Goal: Check status: Check status

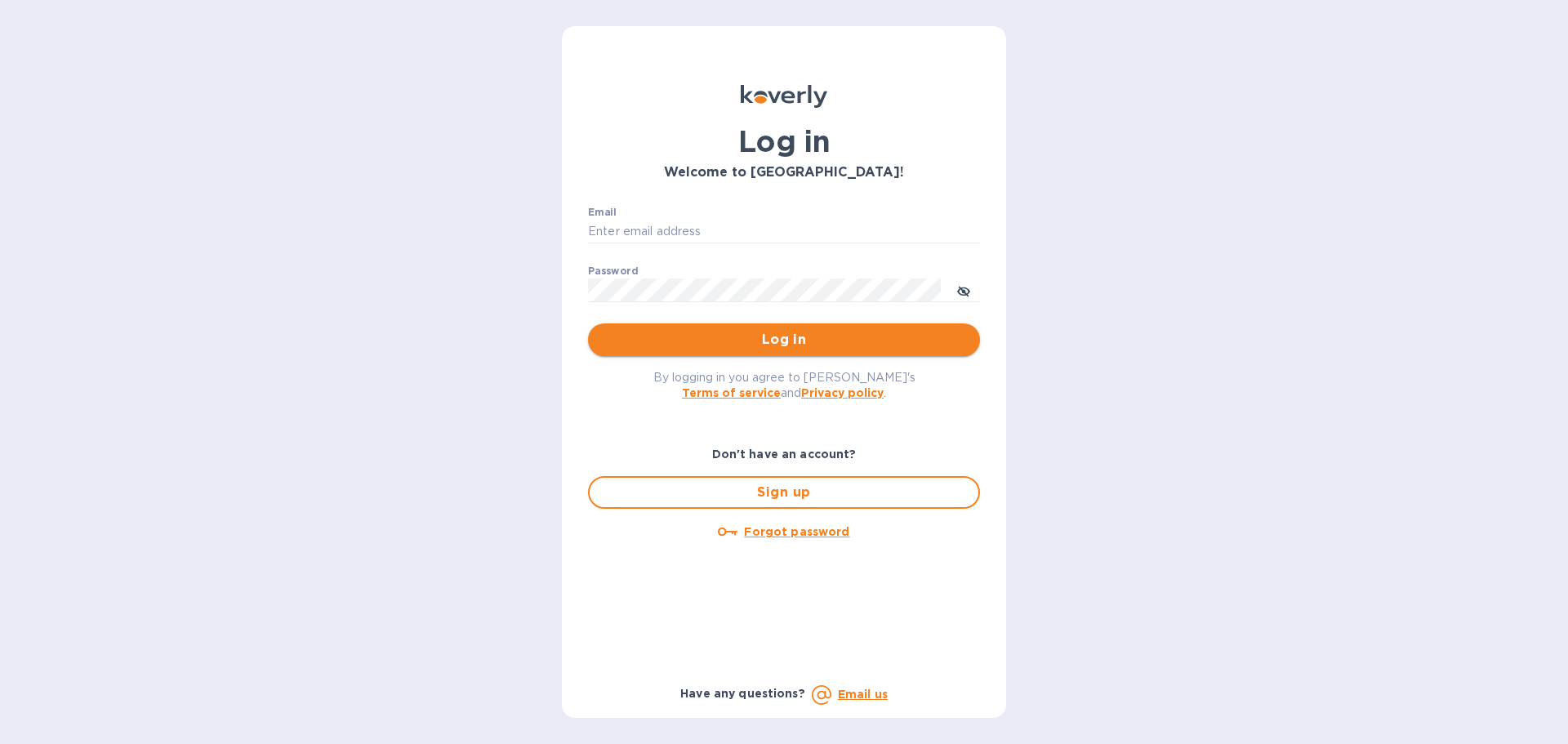
type input "[EMAIL_ADDRESS][DOMAIN_NAME]"
click at [820, 345] on span "Log in" at bounding box center [784, 340] width 366 height 20
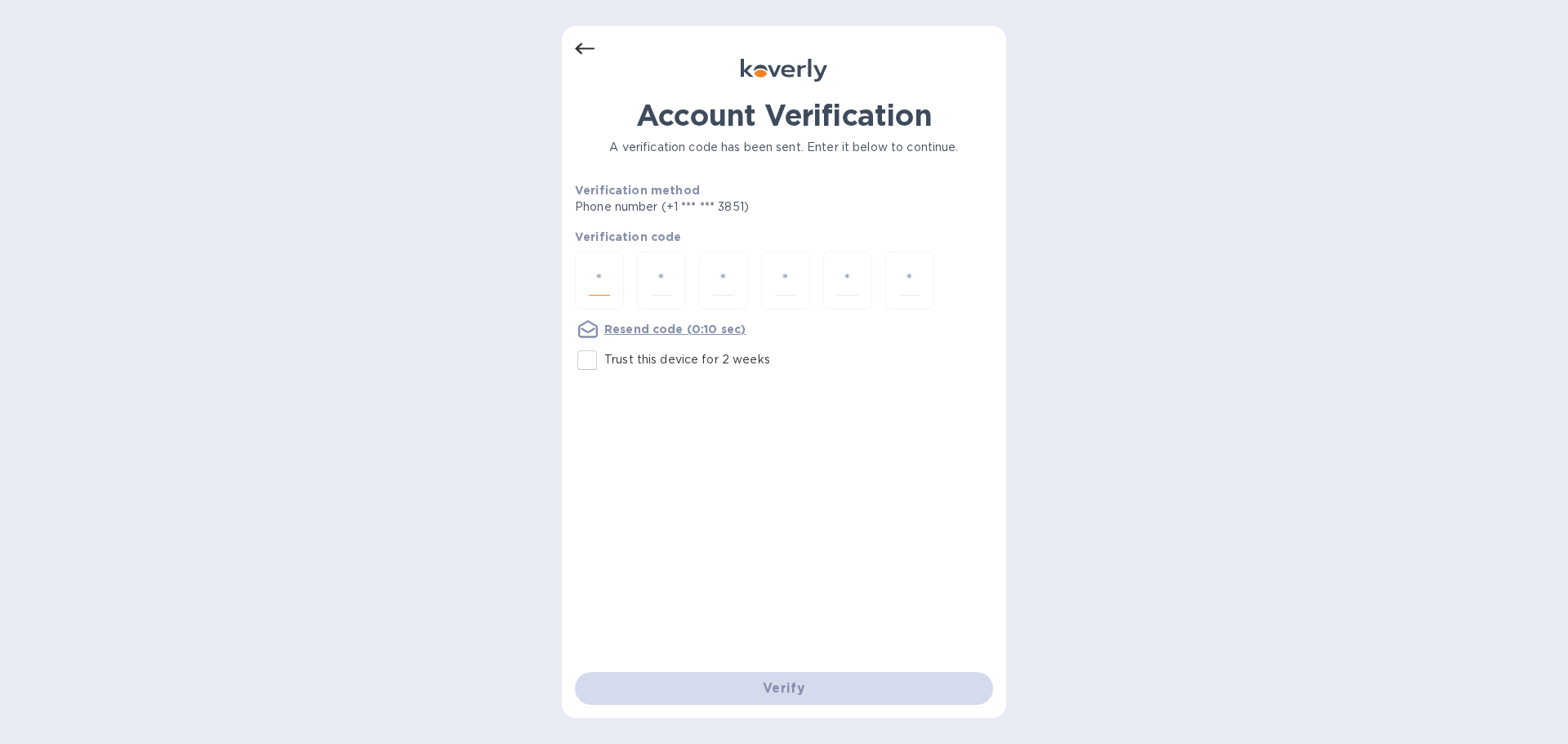
click at [604, 275] on input "number" at bounding box center [599, 280] width 21 height 31
type input "5"
type input "3"
type input "0"
type input "6"
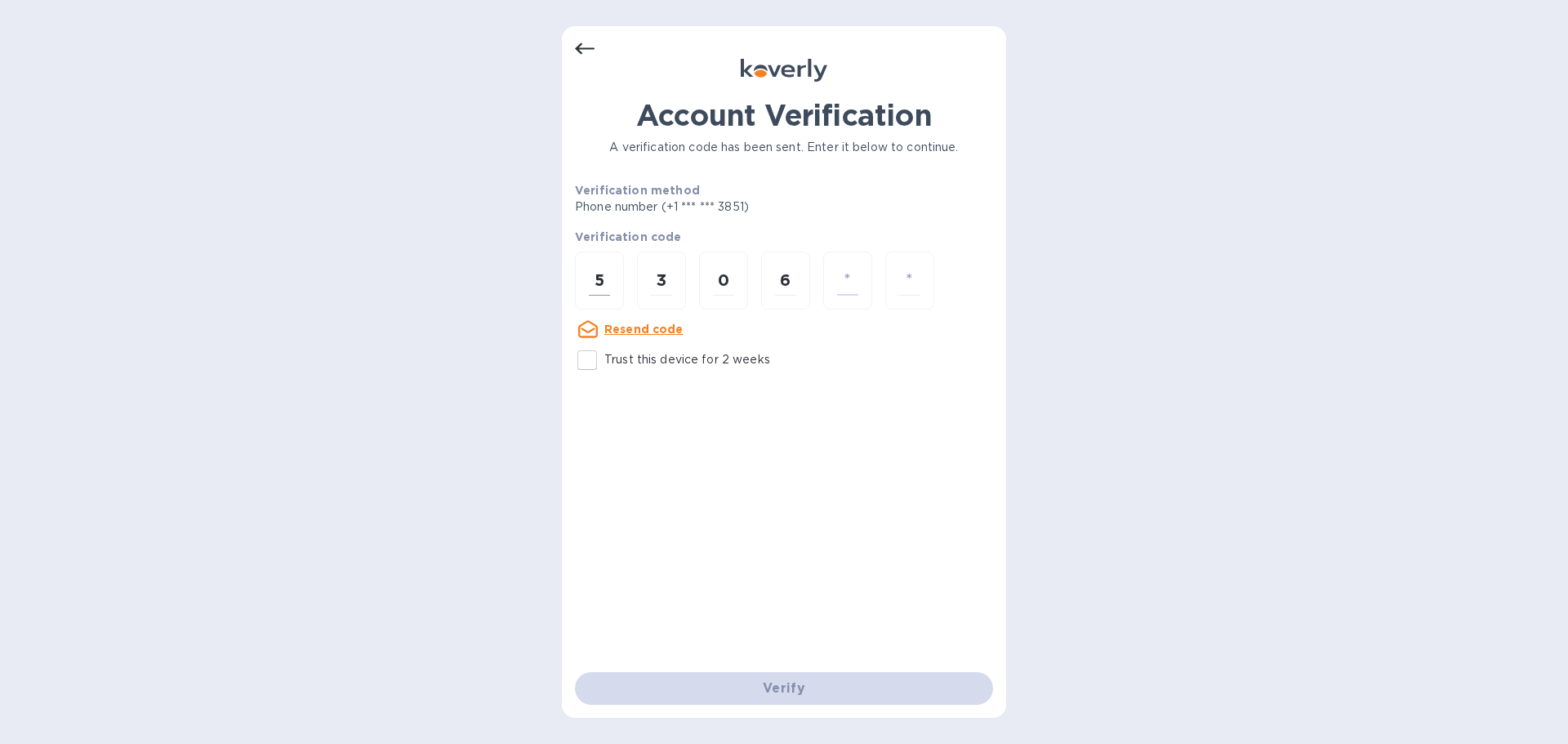
type input "2"
type input "0"
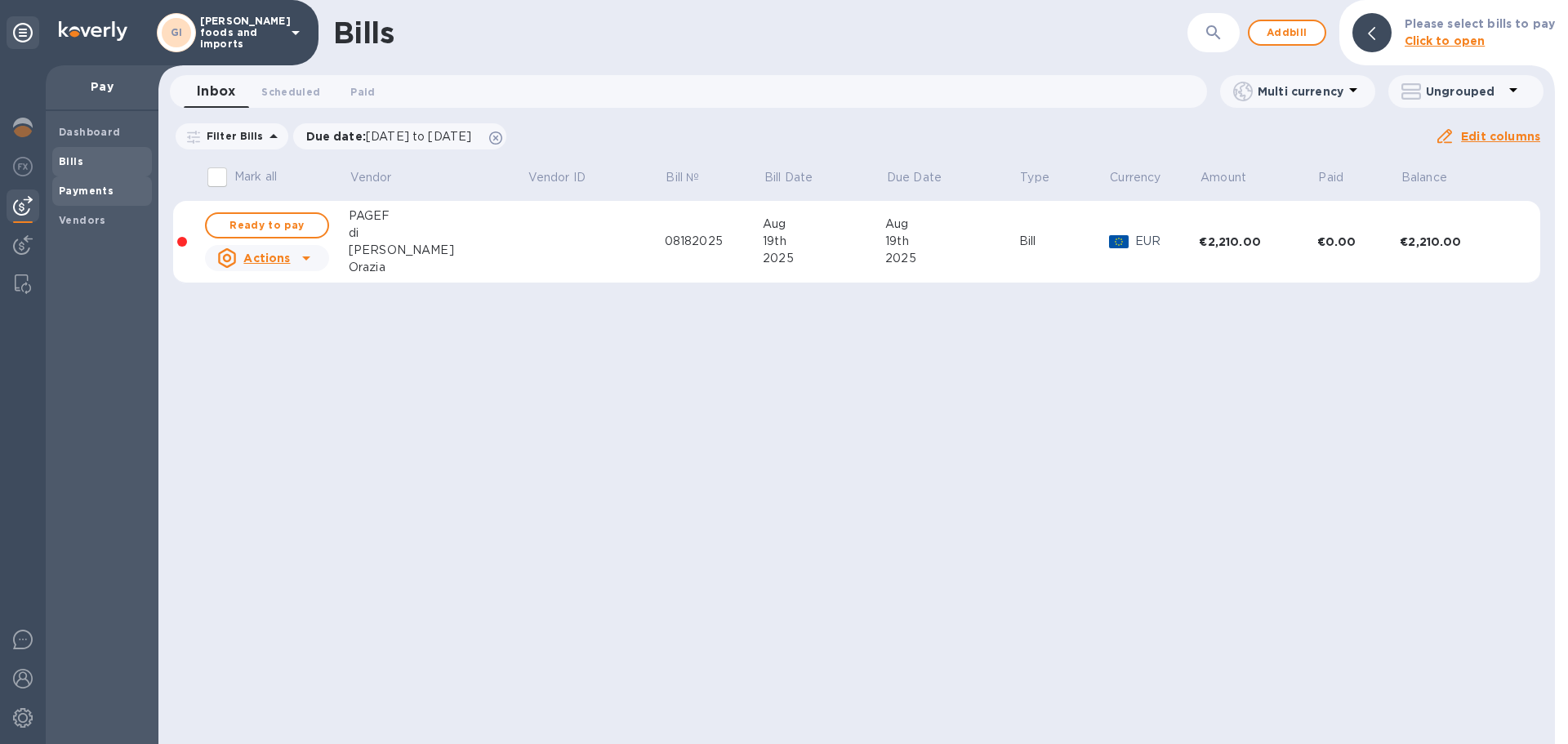
click at [107, 188] on b "Payments" at bounding box center [86, 190] width 54 height 12
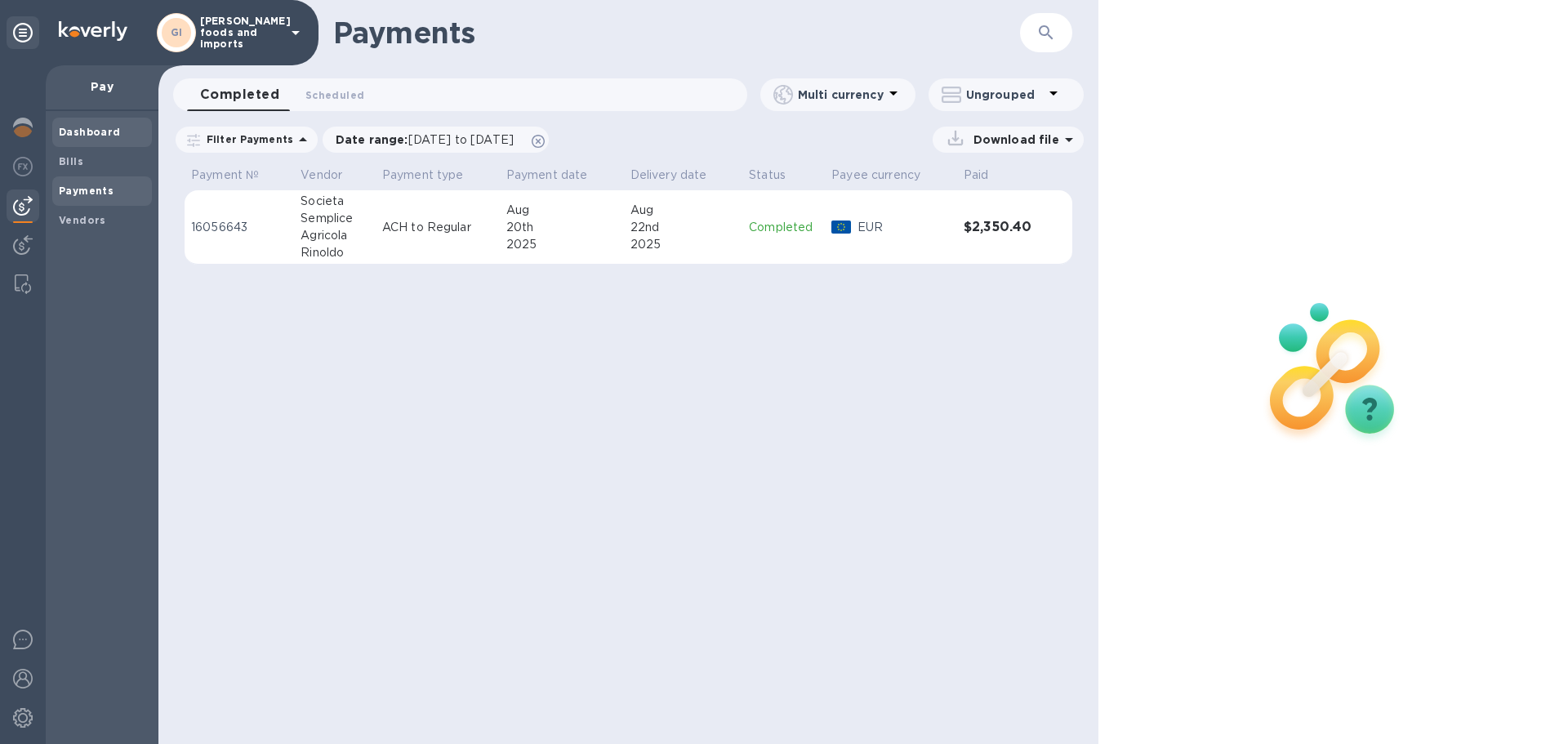
click at [79, 134] on b "Dashboard" at bounding box center [90, 132] width 62 height 12
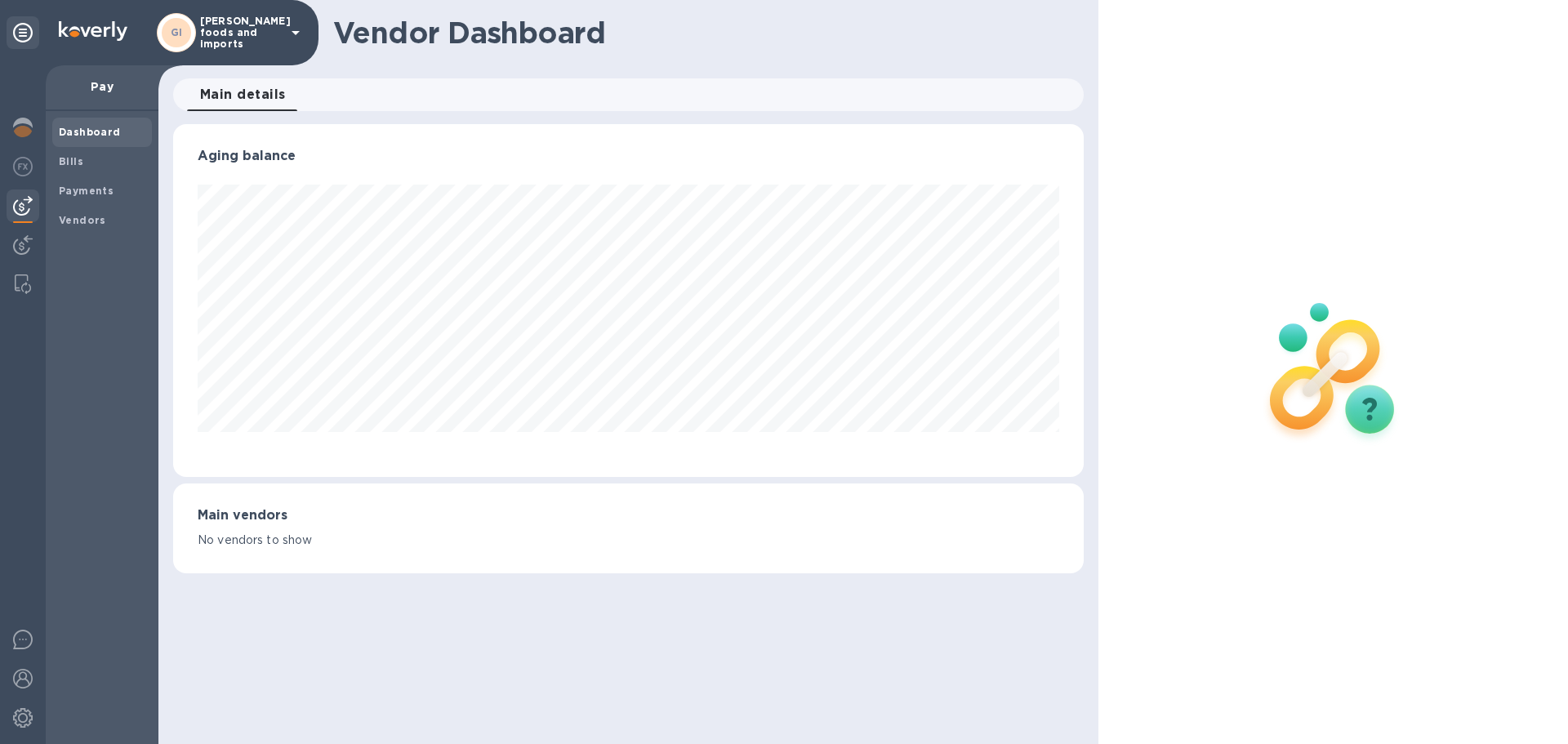
scroll to position [353, 910]
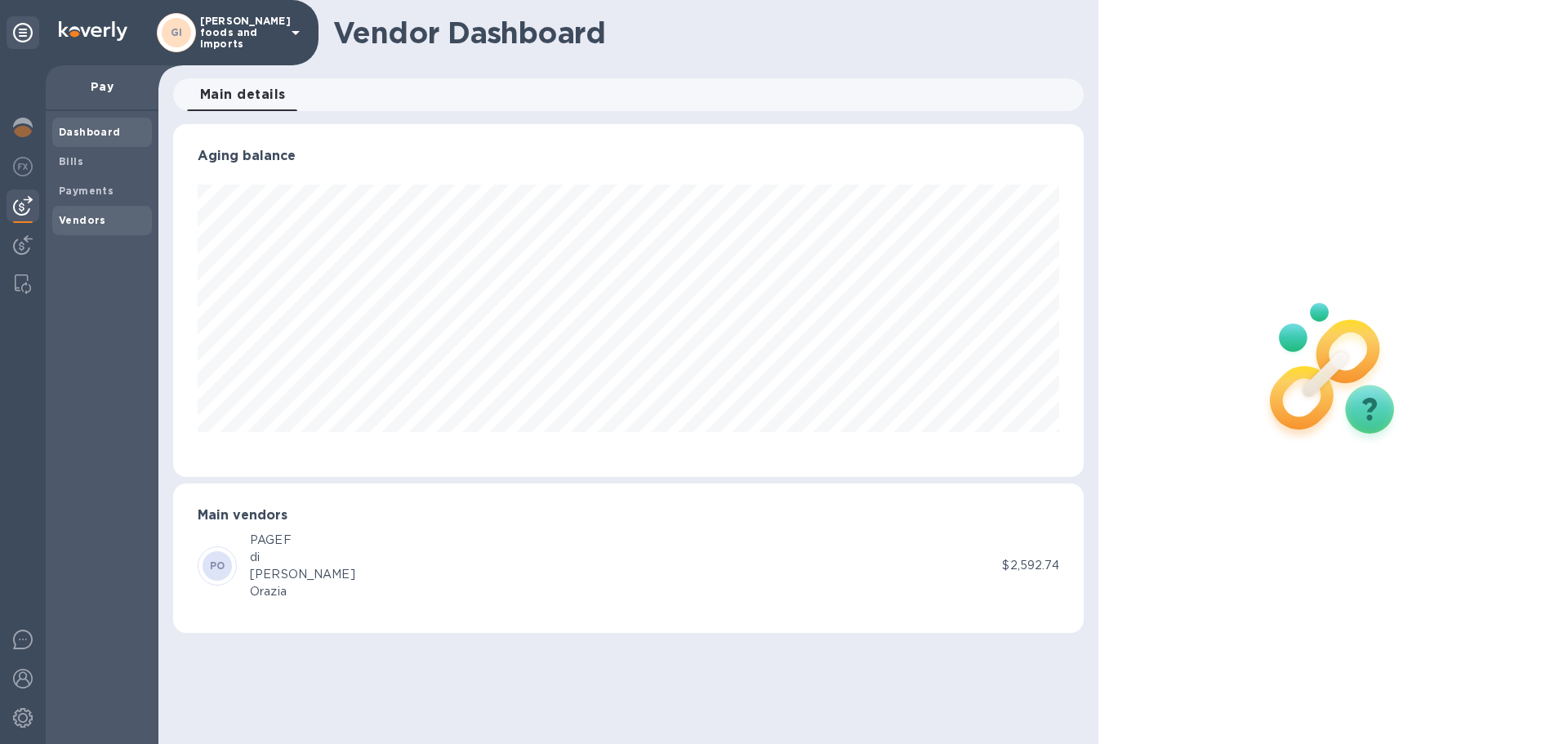
click at [105, 225] on span "Vendors" at bounding box center [102, 220] width 87 height 16
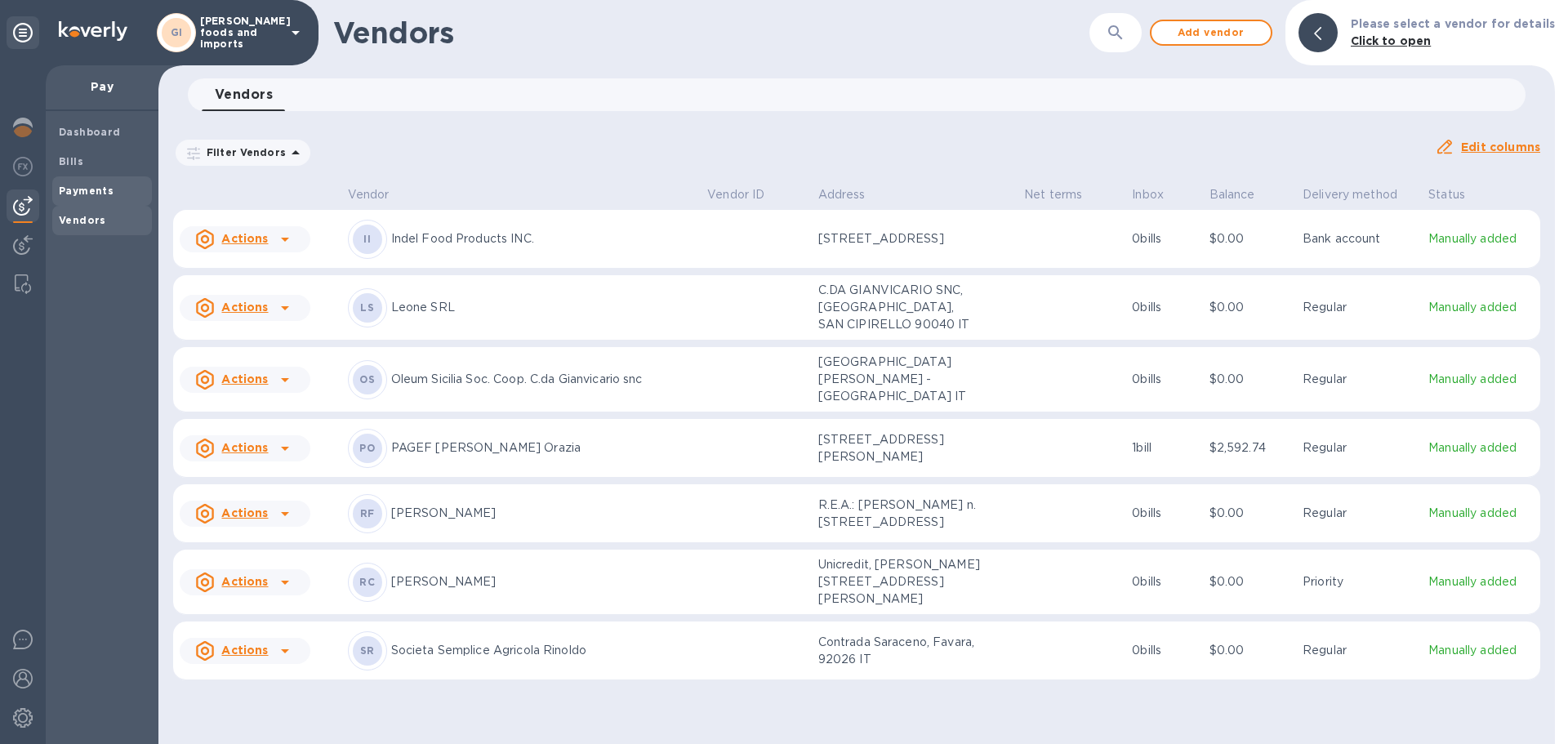
click at [123, 190] on span "Payments" at bounding box center [102, 191] width 87 height 16
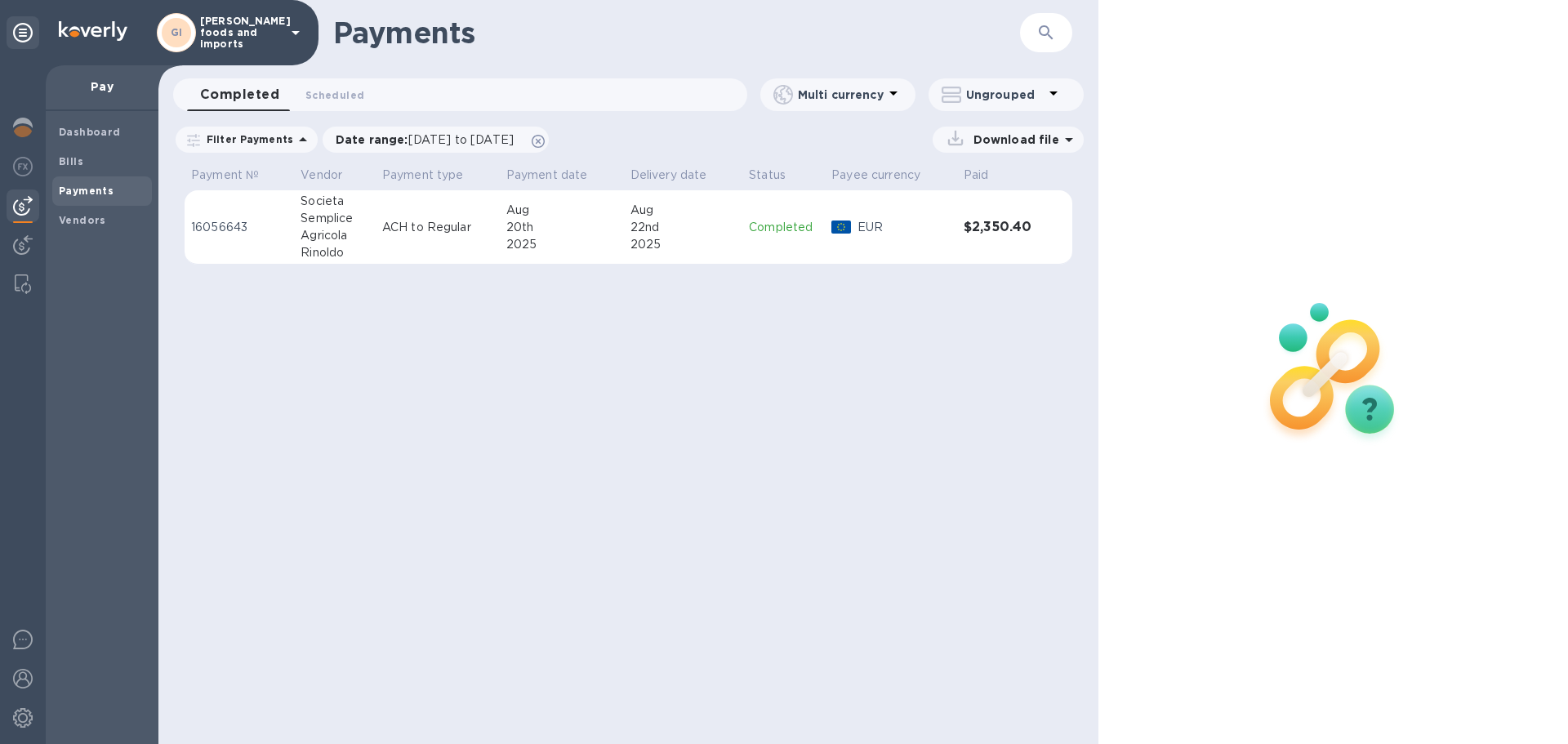
click at [702, 227] on div "22nd" at bounding box center [683, 227] width 106 height 17
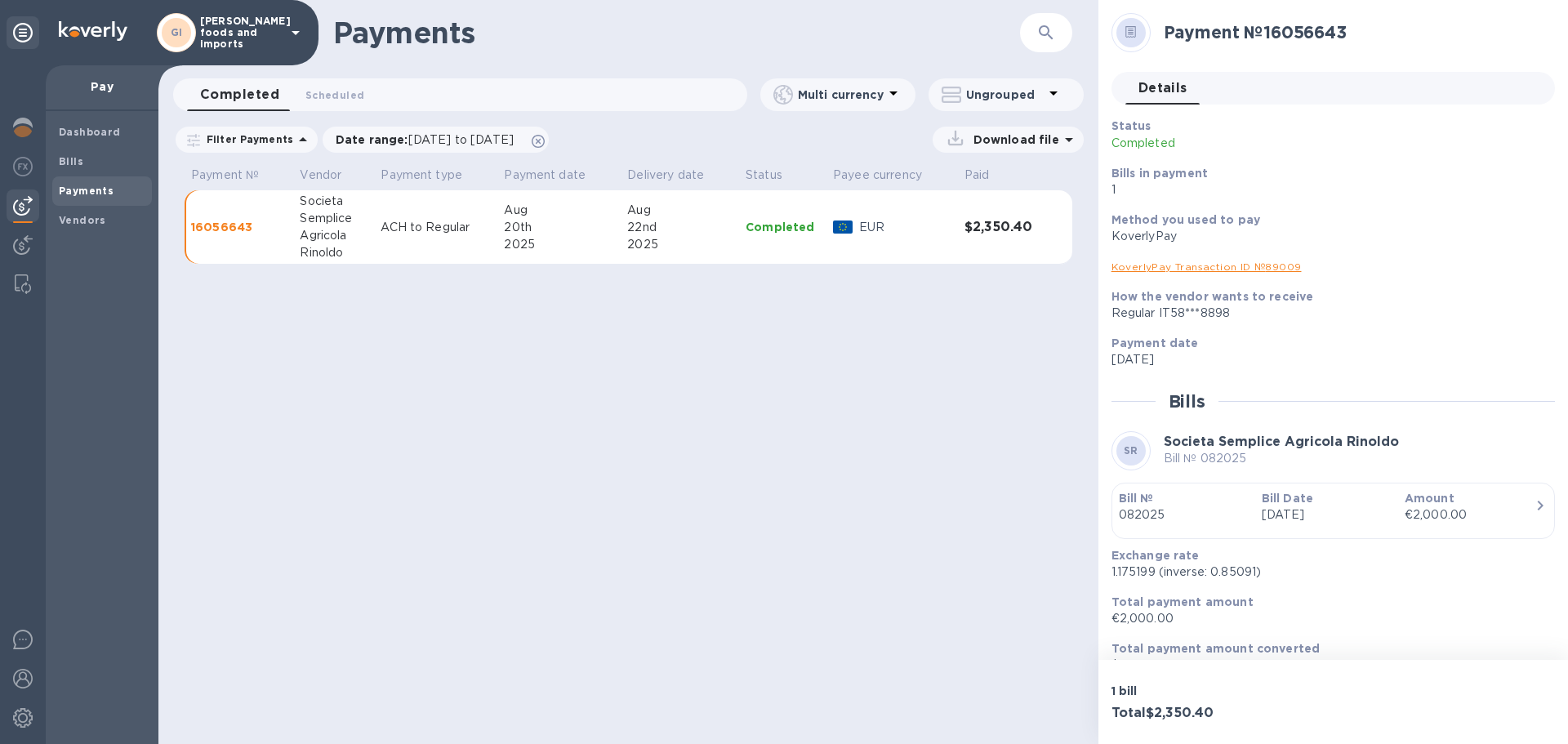
scroll to position [27, 0]
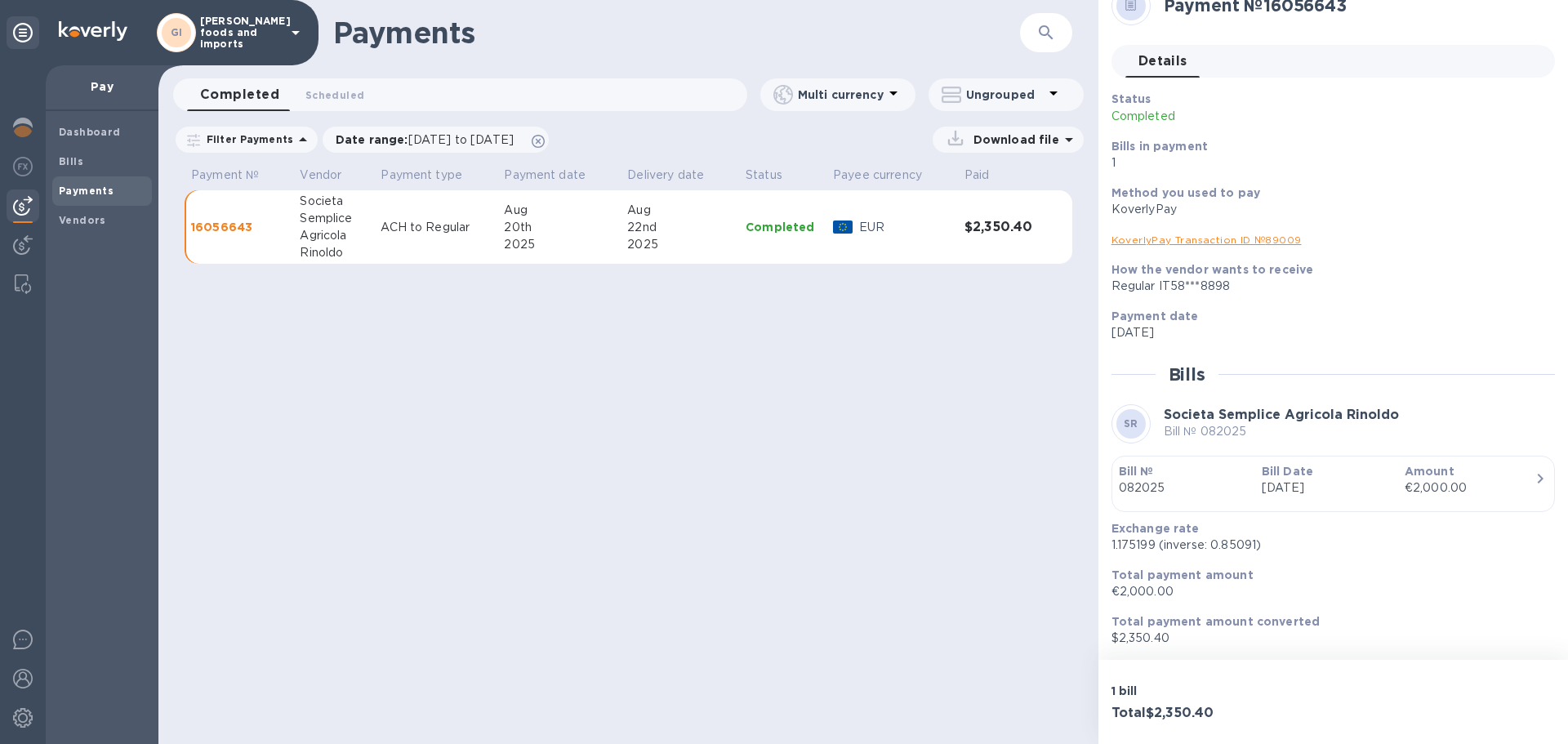
click at [1184, 235] on link "KoverlyPay Transaction ID № 89009" at bounding box center [1206, 239] width 190 height 12
